Goal: Information Seeking & Learning: Learn about a topic

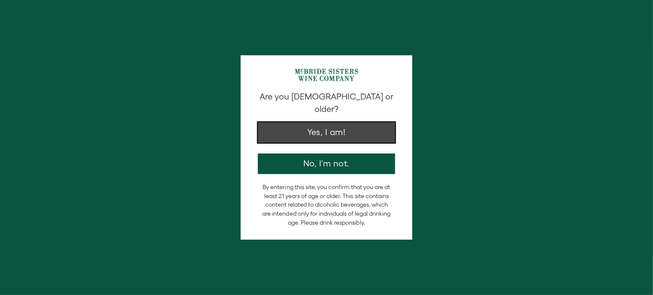
click at [322, 122] on button "Yes, I am!" at bounding box center [326, 132] width 137 height 21
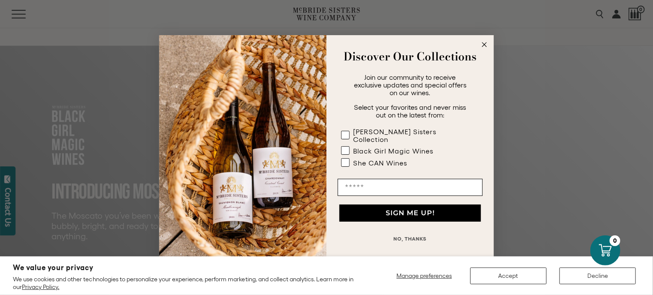
click at [407, 235] on button "NO, THANKS" at bounding box center [409, 238] width 145 height 17
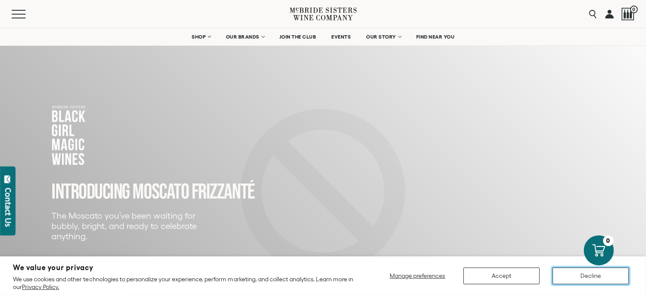
click at [569, 274] on button "Decline" at bounding box center [591, 276] width 76 height 17
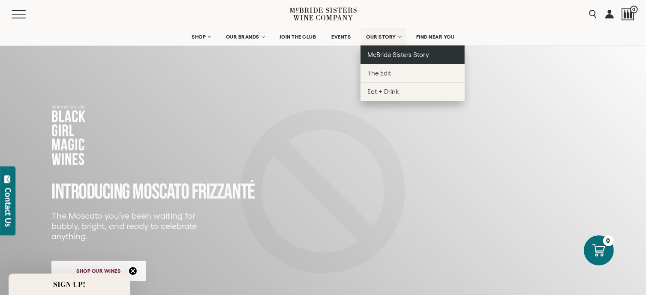
click at [391, 54] on span "McBride Sisters Story" at bounding box center [397, 54] width 61 height 7
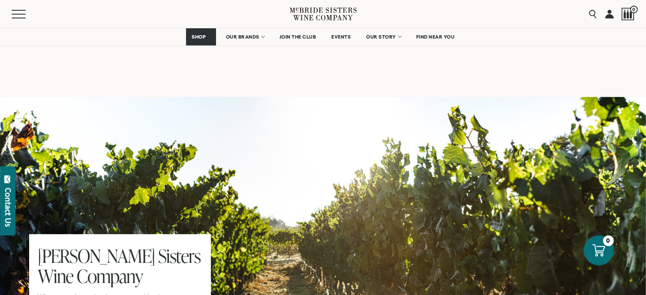
scroll to position [2515, 0]
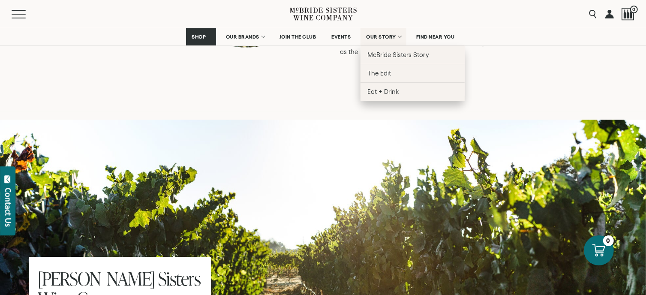
click at [400, 35] on link "OUR STORY" at bounding box center [384, 36] width 46 height 17
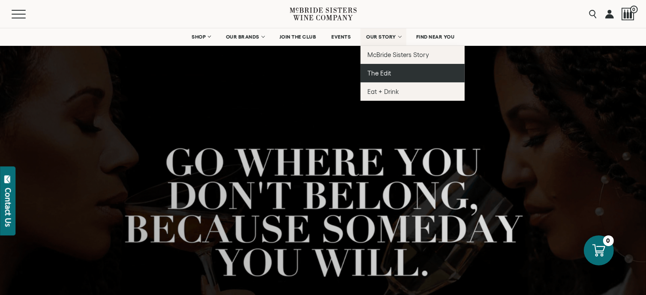
click at [379, 73] on span "The Edit" at bounding box center [379, 72] width 24 height 7
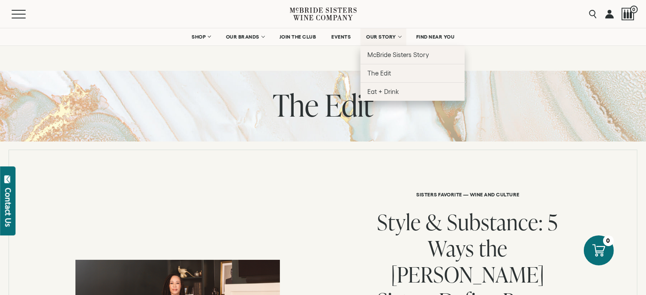
click at [400, 36] on link "OUR STORY" at bounding box center [384, 36] width 46 height 17
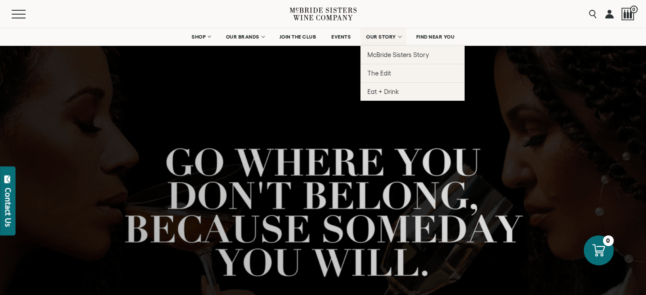
click at [398, 37] on link "OUR STORY" at bounding box center [384, 36] width 46 height 17
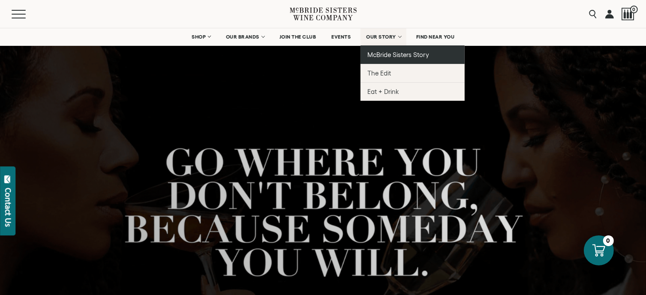
click at [382, 56] on span "McBride Sisters Story" at bounding box center [397, 54] width 61 height 7
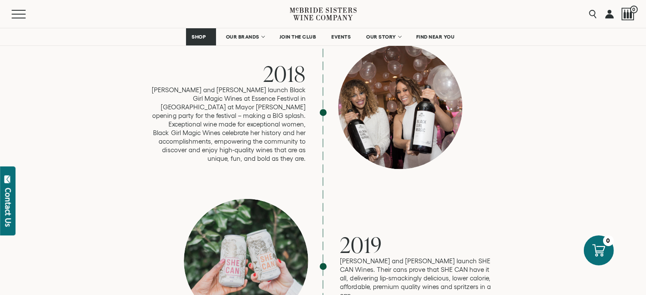
scroll to position [1606, 0]
